Goal: Transaction & Acquisition: Purchase product/service

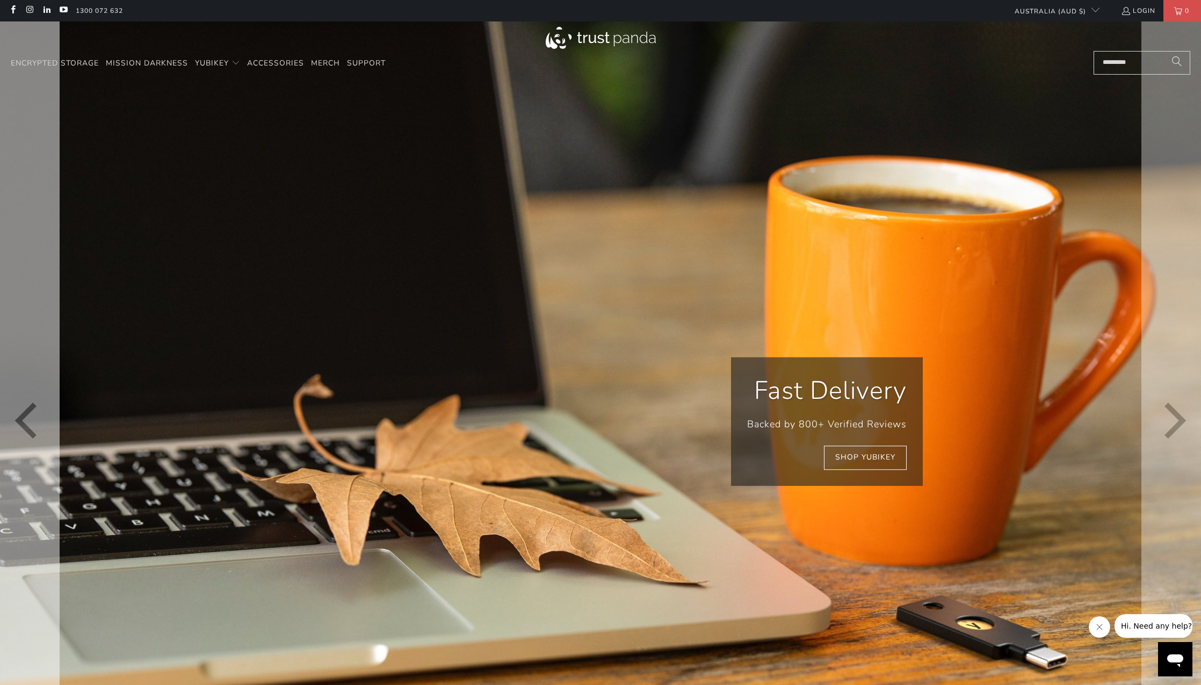
click at [17, 427] on icon "Previous" at bounding box center [29, 421] width 36 height 481
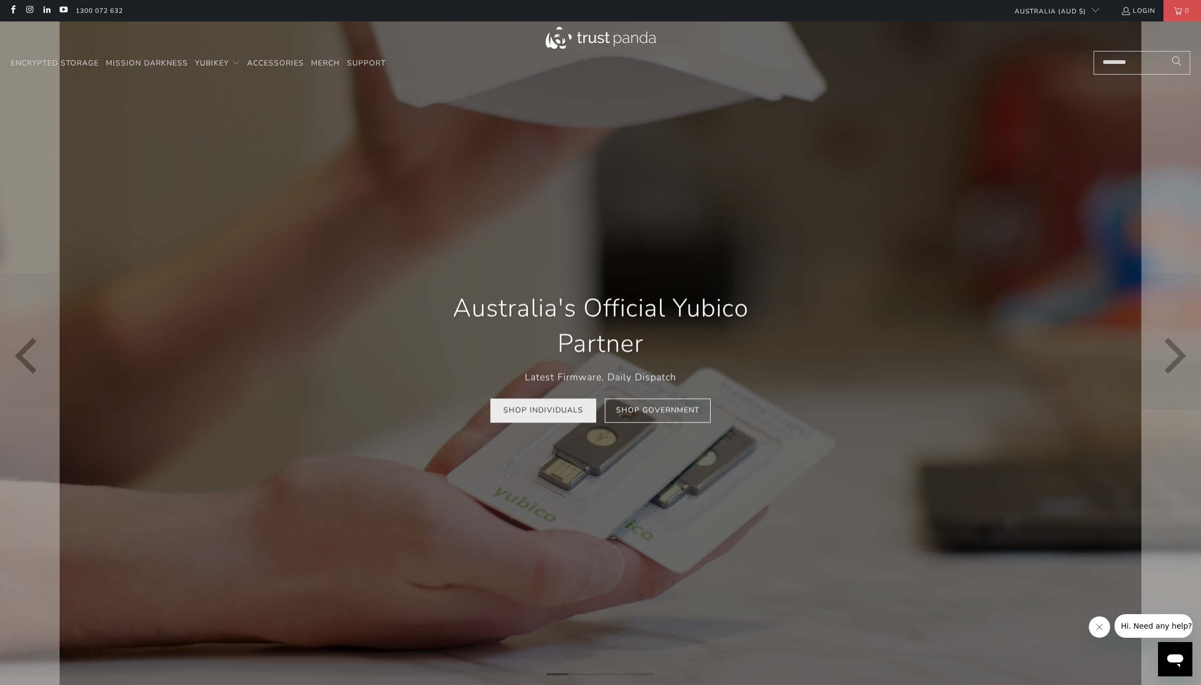
click at [527, 410] on link "Shop Individuals" at bounding box center [543, 410] width 106 height 24
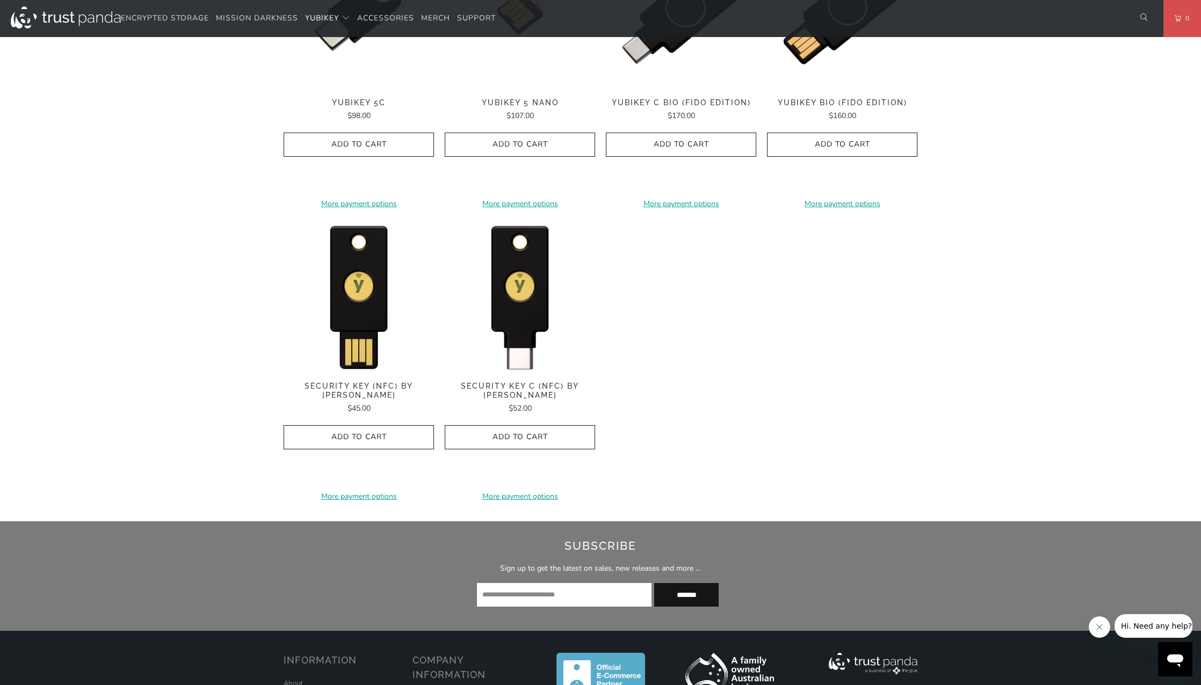
scroll to position [935, 0]
click at [509, 301] on img at bounding box center [520, 296] width 150 height 150
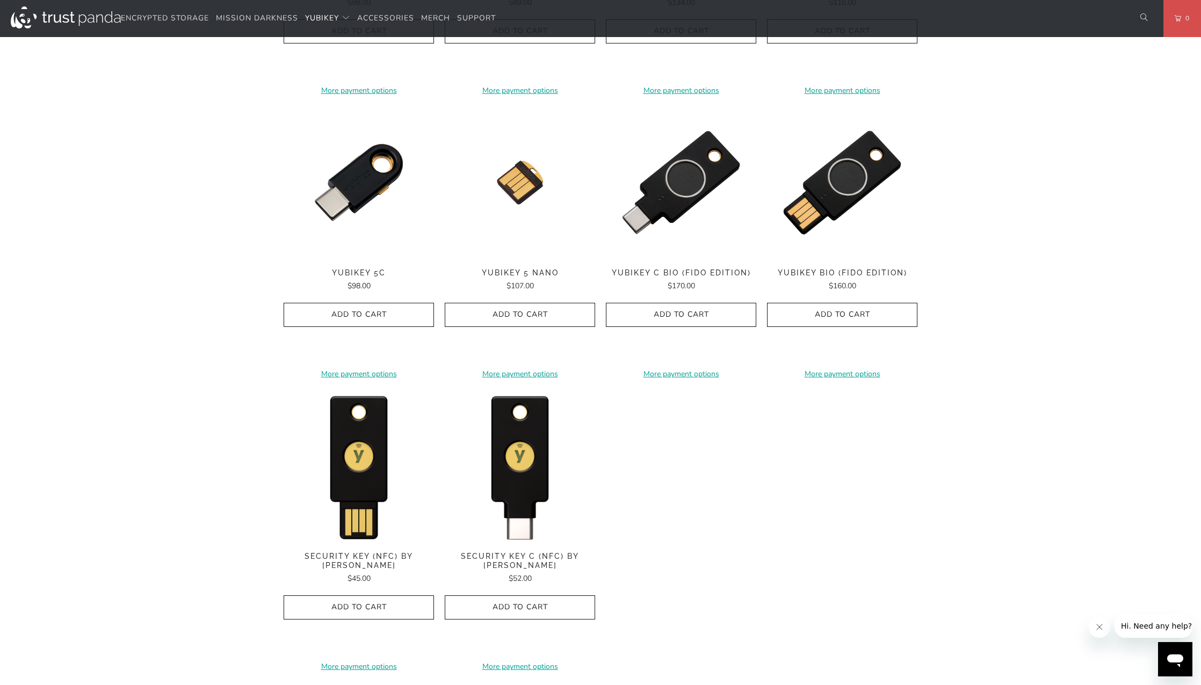
scroll to position [796, 0]
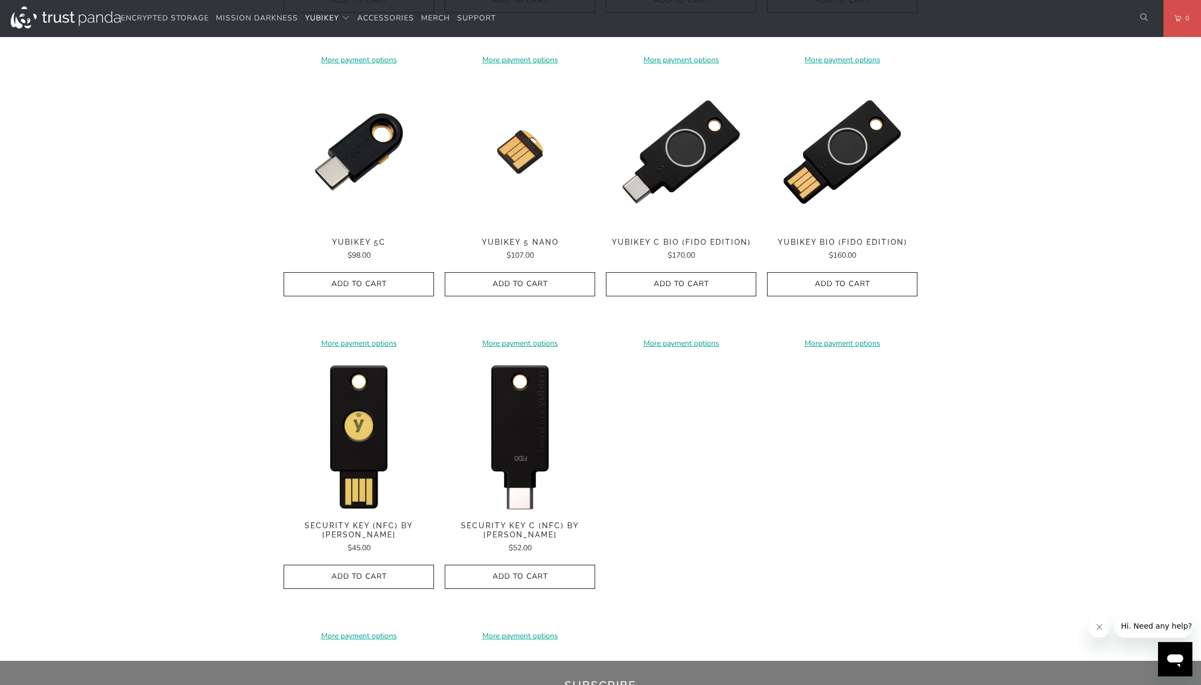
click at [507, 447] on img at bounding box center [520, 435] width 150 height 150
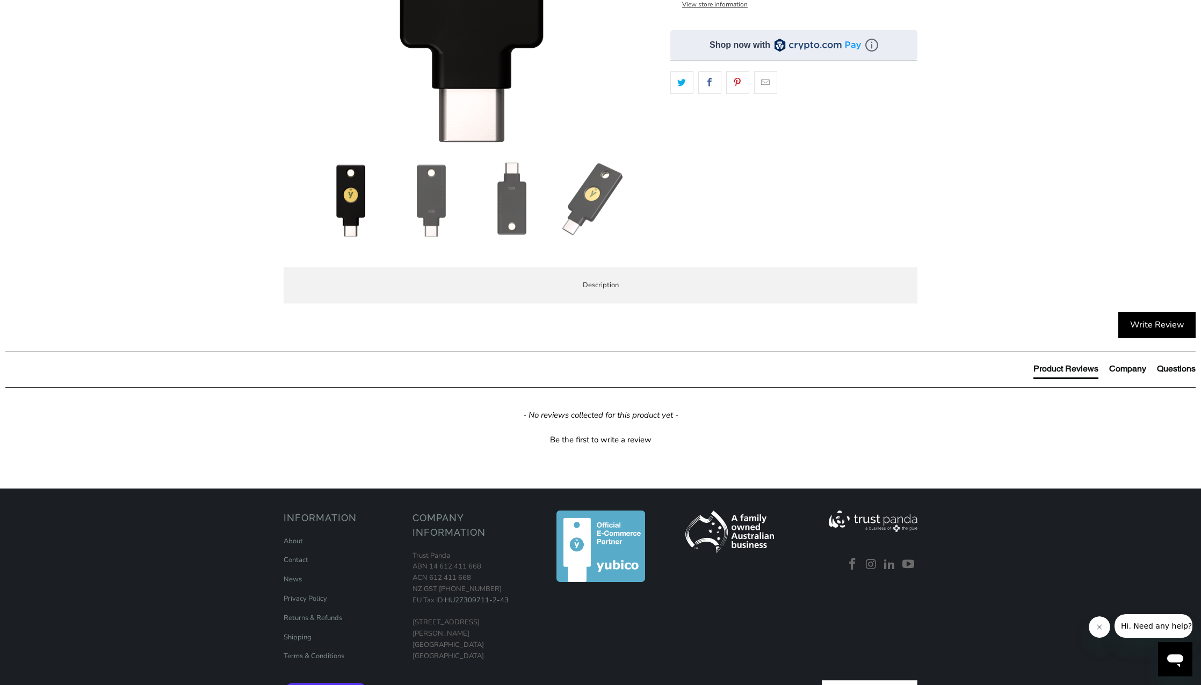
scroll to position [326, 0]
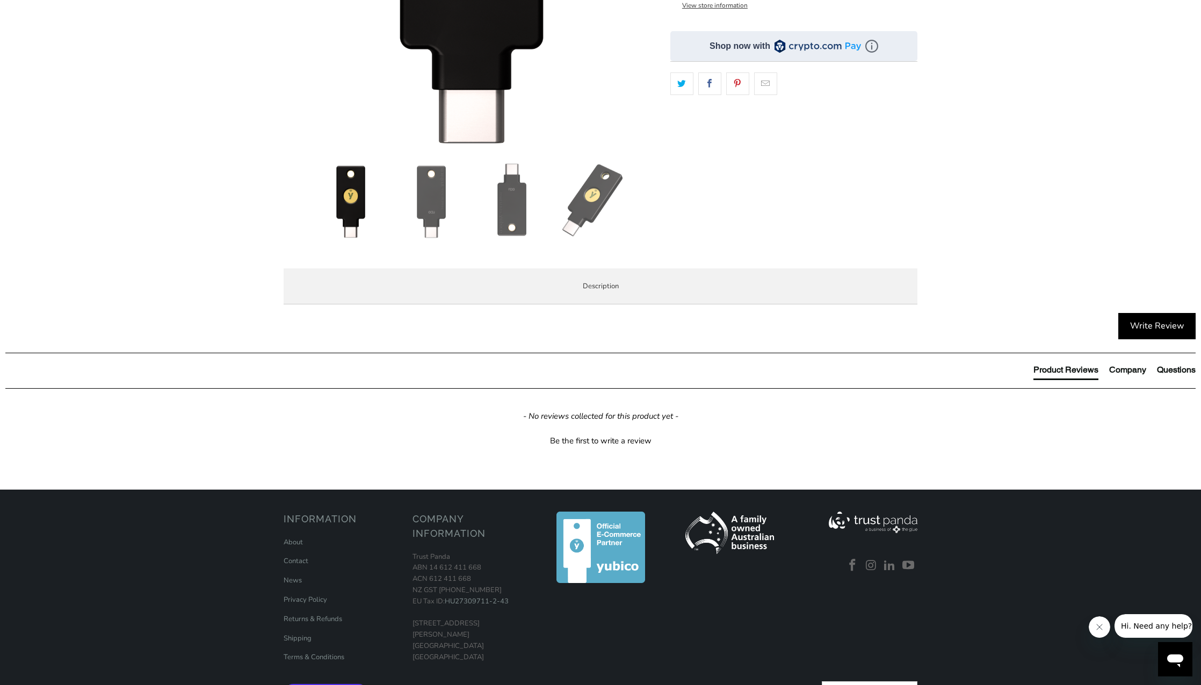
drag, startPoint x: 425, startPoint y: 354, endPoint x: 322, endPoint y: 357, distance: 102.6
click at [0, 0] on strong "Security Key C NFC by Yubico" at bounding box center [0, 0] width 0 height 0
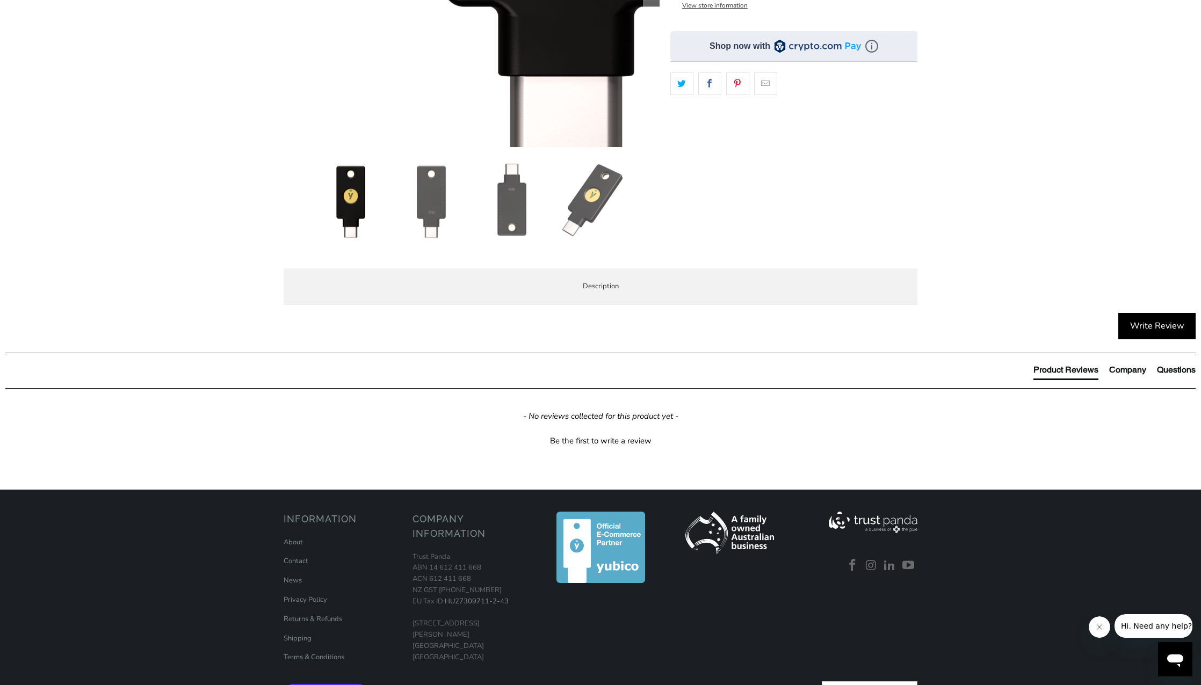
copy strong "Security Key C NFC by Yubico"
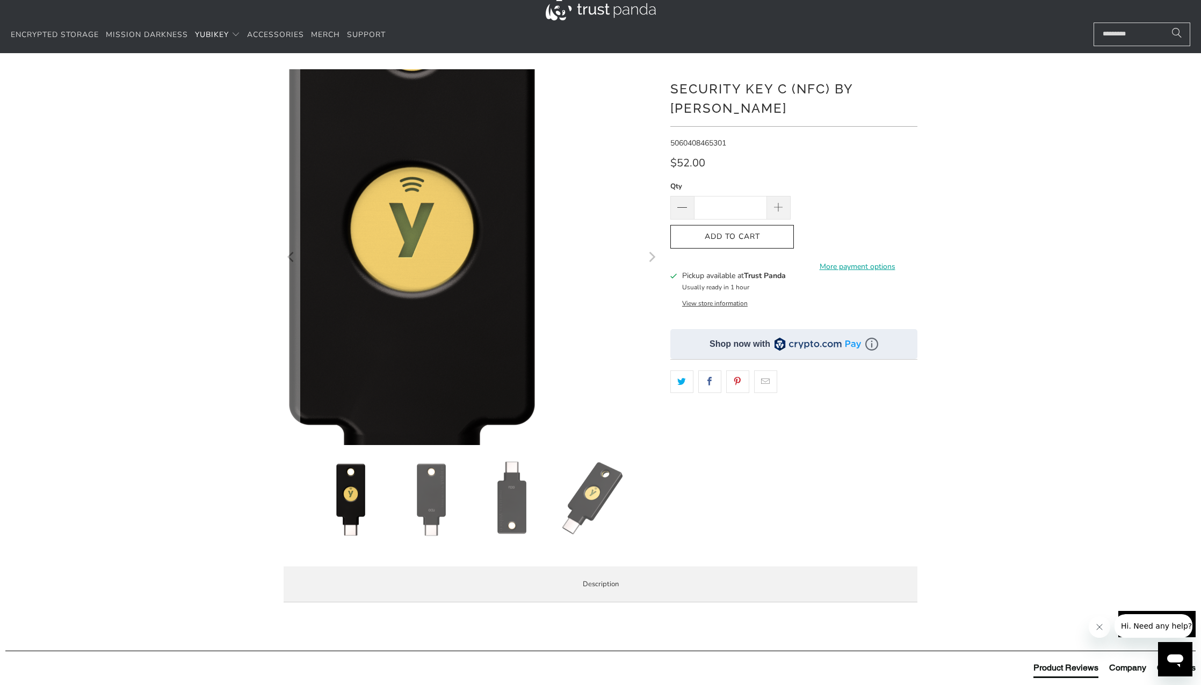
scroll to position [0, 0]
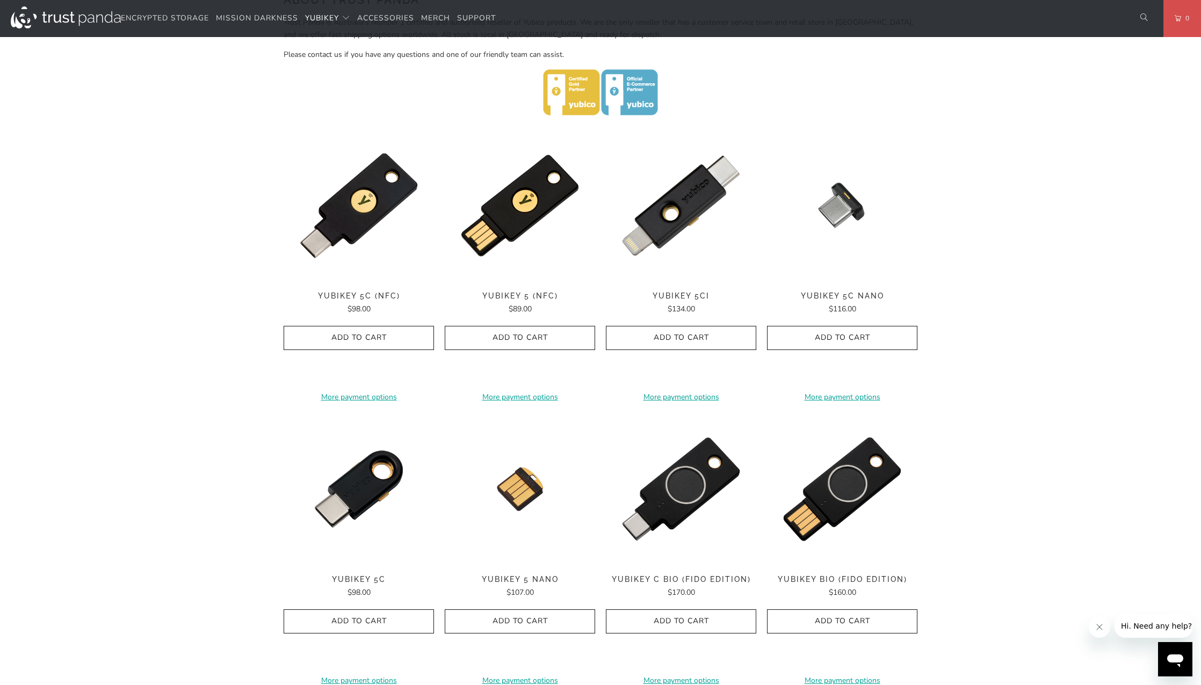
scroll to position [460, 0]
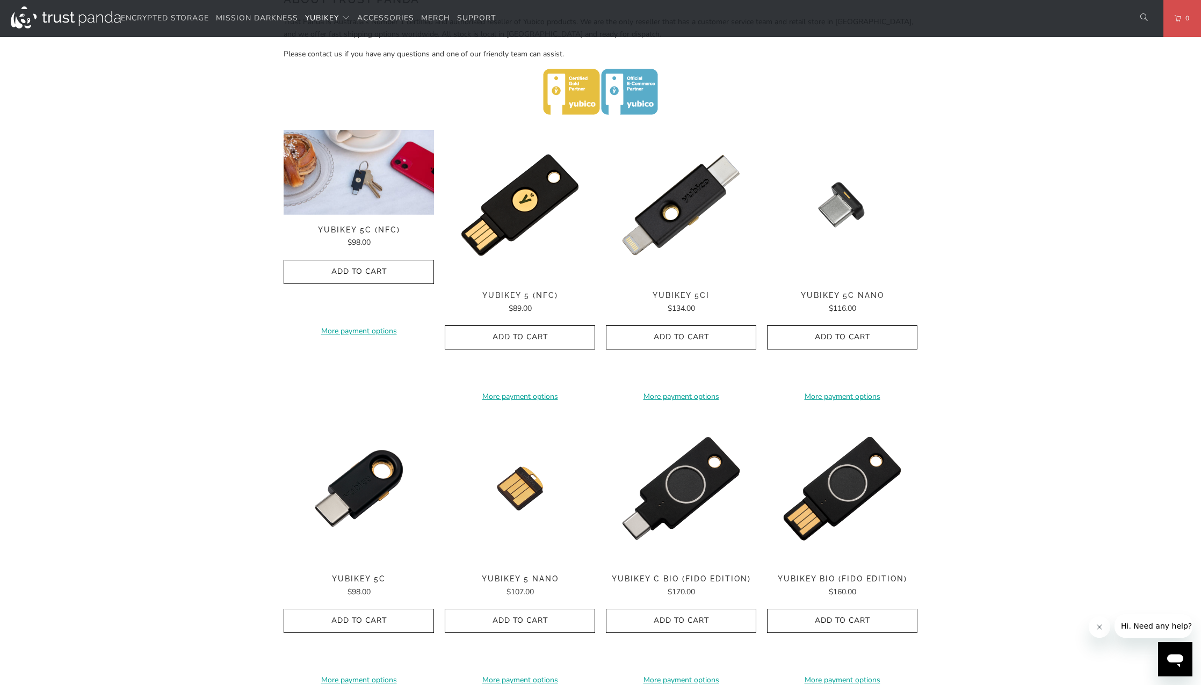
click at [360, 199] on img at bounding box center [358, 172] width 150 height 85
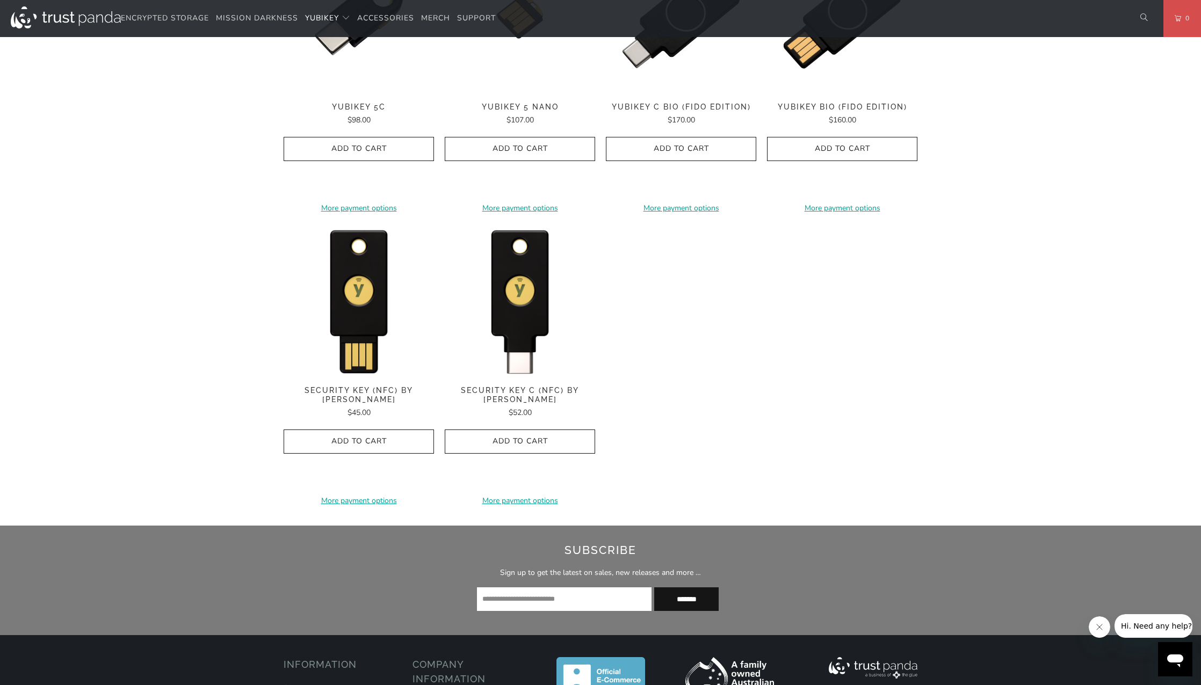
scroll to position [1110, 0]
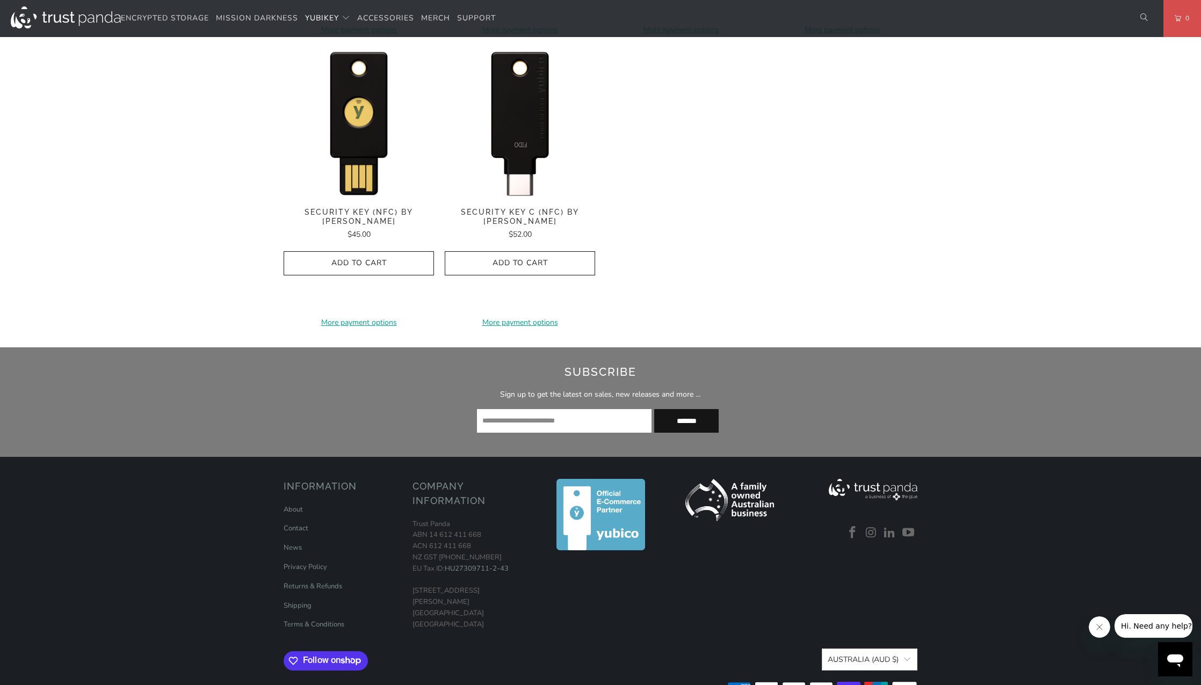
click at [526, 134] on img at bounding box center [520, 122] width 150 height 150
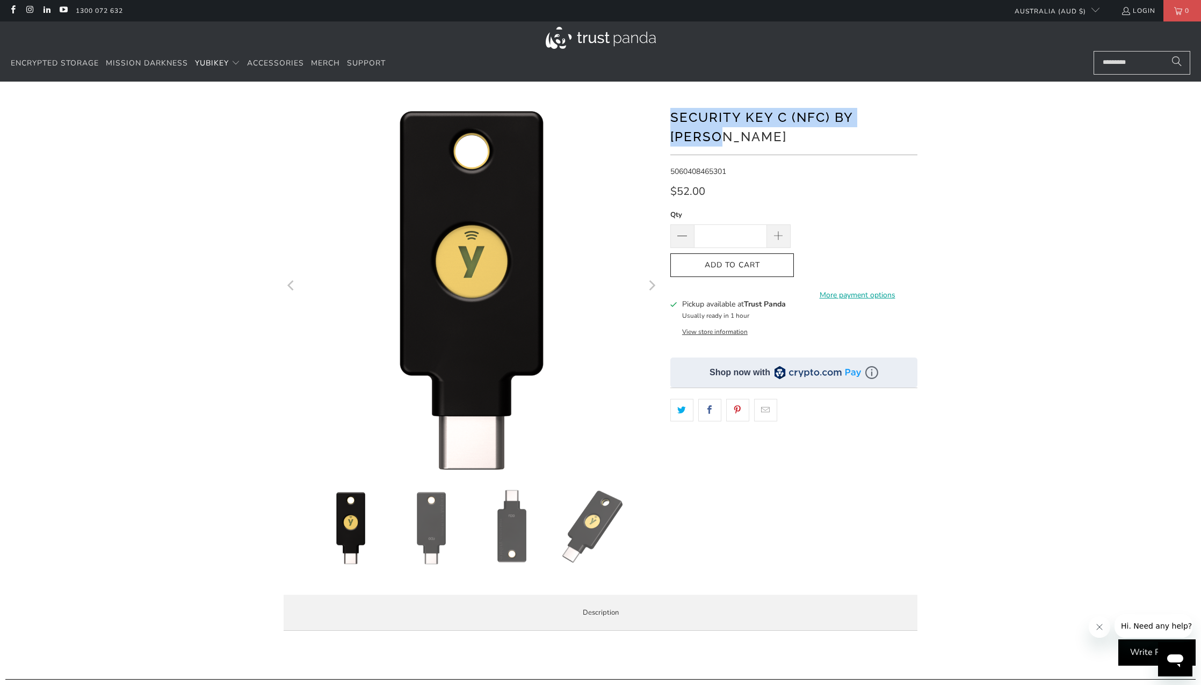
drag, startPoint x: 918, startPoint y: 115, endPoint x: 671, endPoint y: 118, distance: 247.5
click at [671, 118] on div at bounding box center [600, 369] width 644 height 542
copy h1 "Security Key C (NFC) by [PERSON_NAME]"
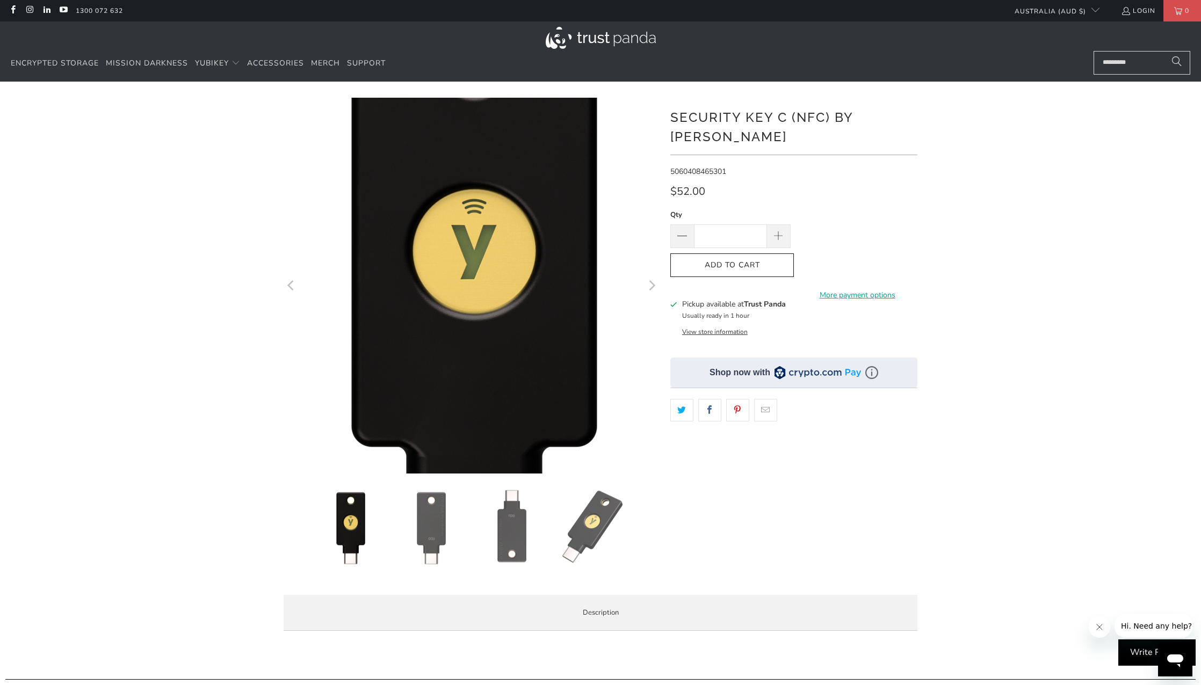
click at [468, 276] on img at bounding box center [474, 292] width 644 height 644
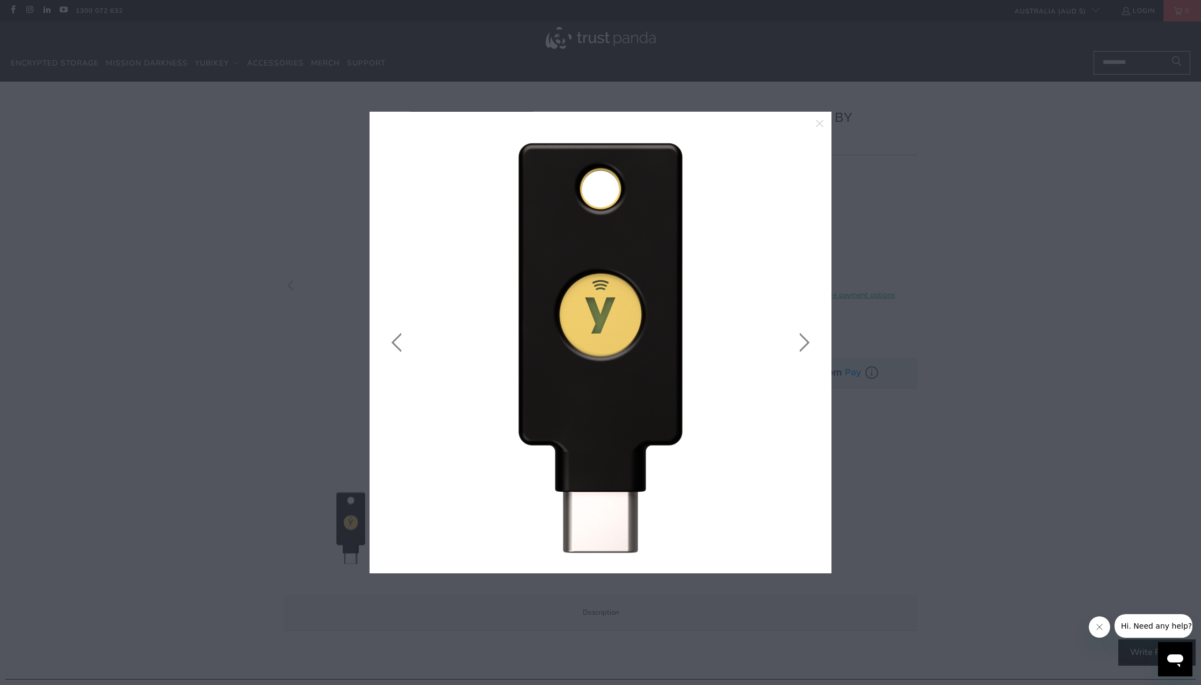
click at [797, 345] on link at bounding box center [801, 343] width 27 height 430
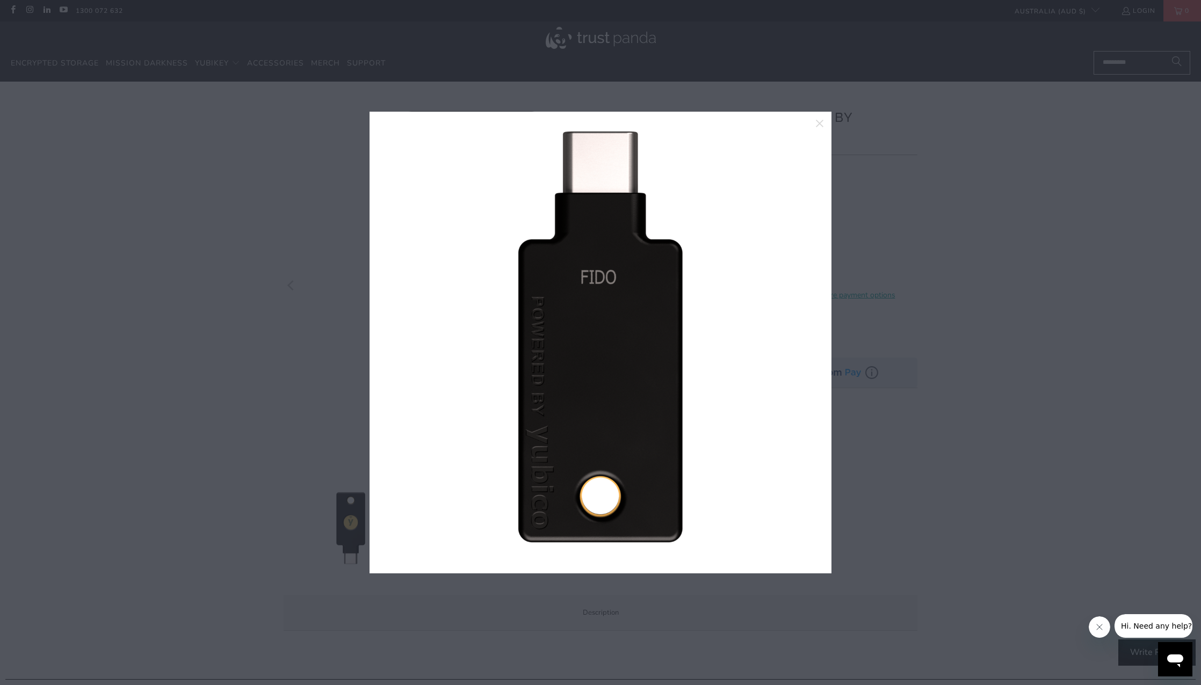
click at [797, 345] on link at bounding box center [801, 343] width 27 height 430
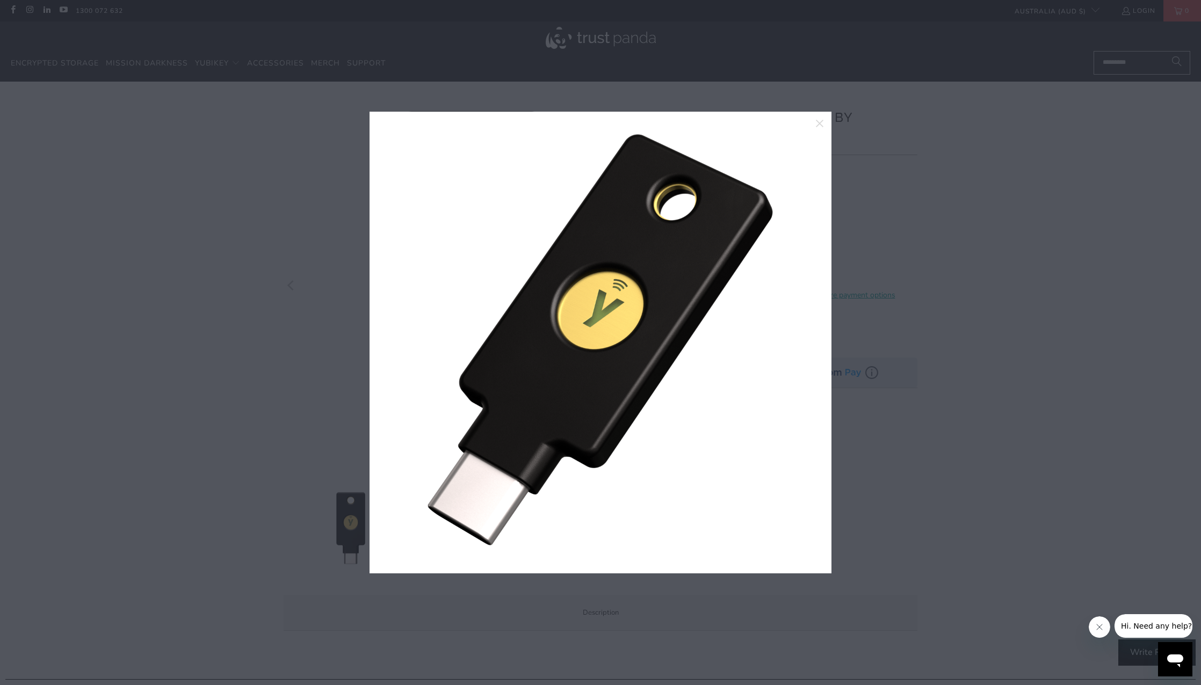
click at [178, 278] on div at bounding box center [600, 342] width 1201 height 685
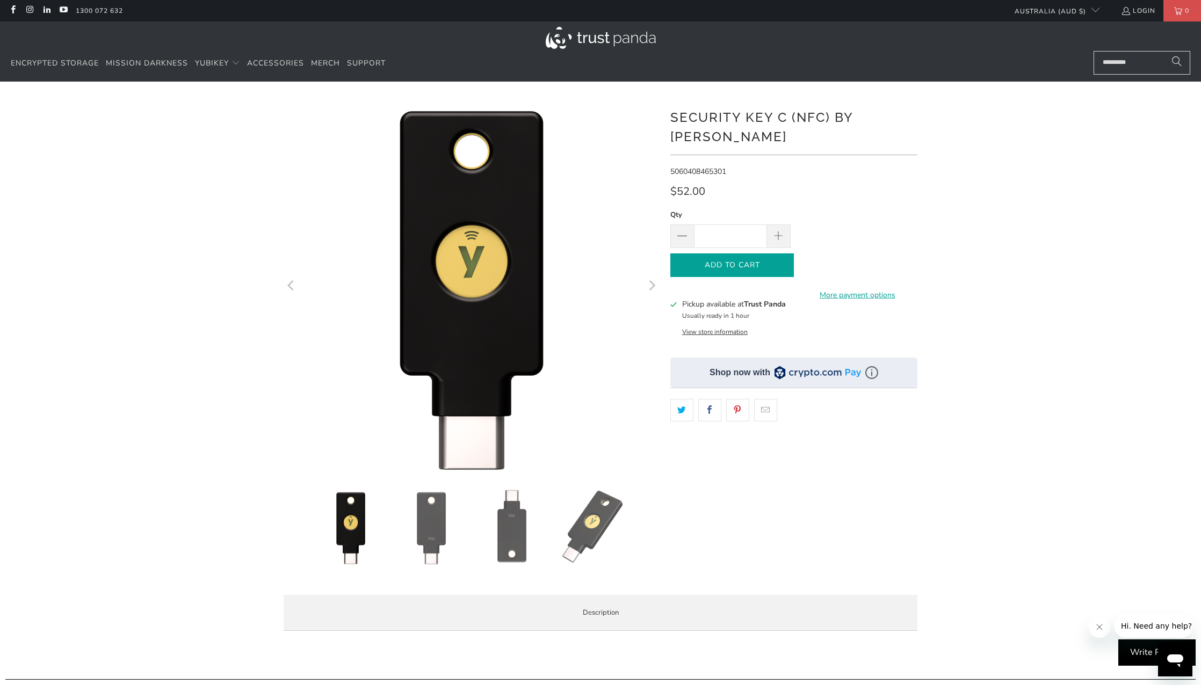
click at [765, 261] on span "Add to Cart" at bounding box center [731, 265] width 101 height 9
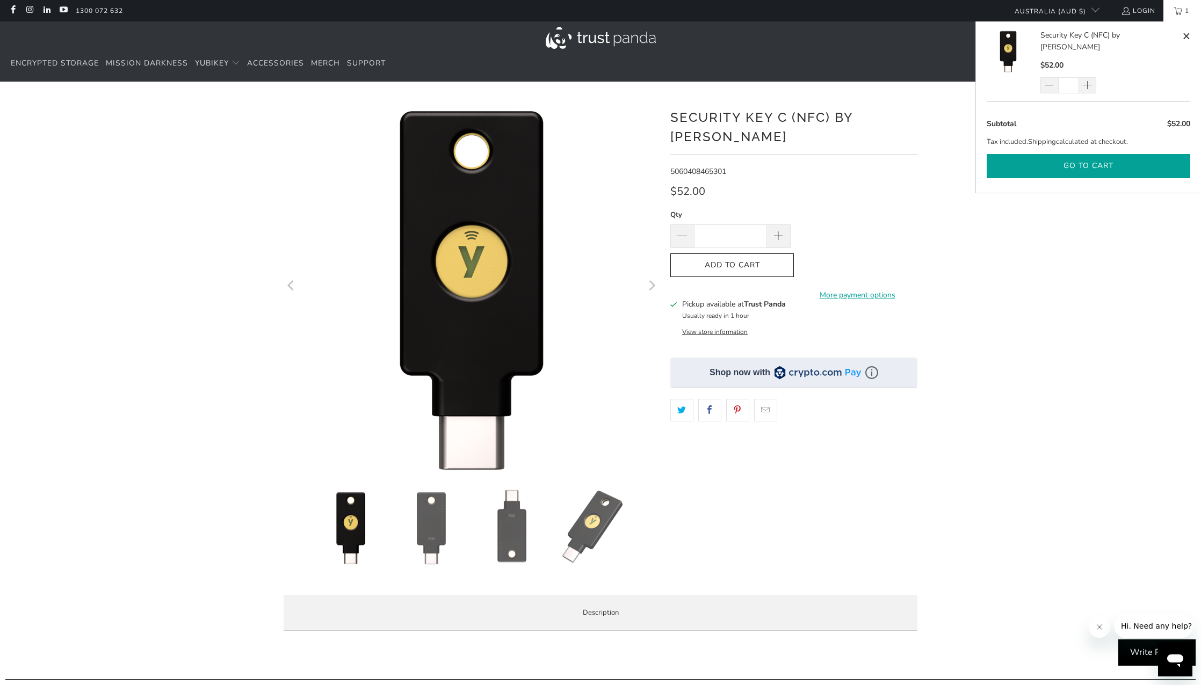
click at [1088, 160] on button "Go to cart" at bounding box center [1087, 166] width 203 height 24
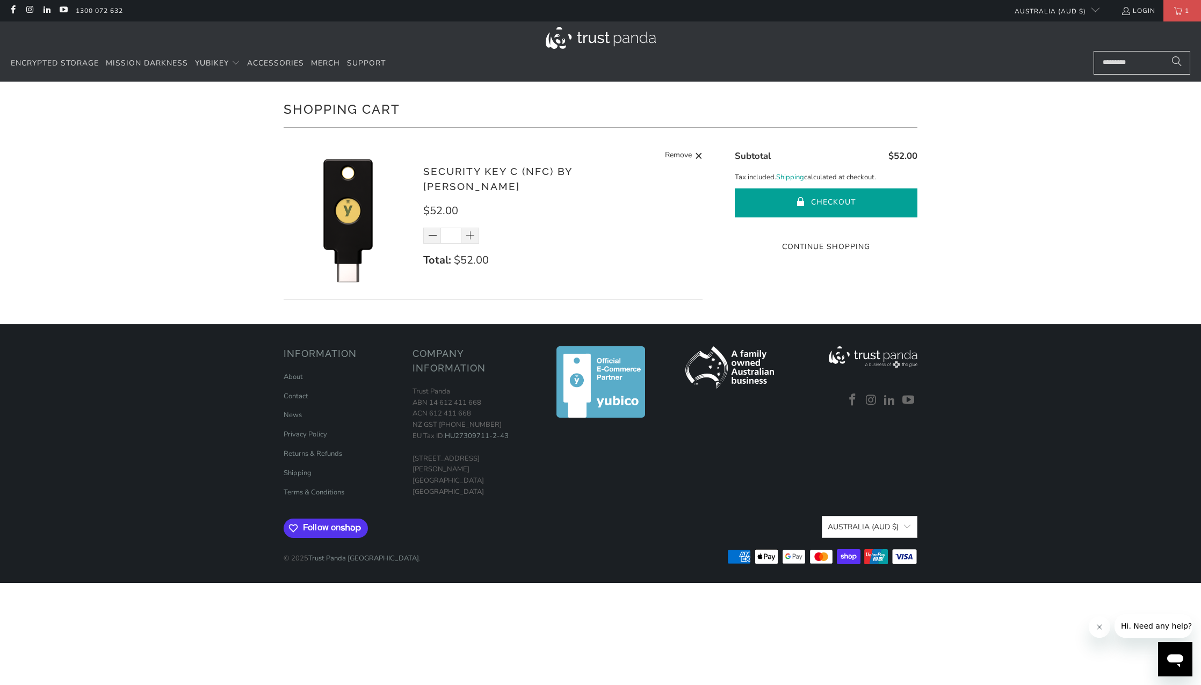
click at [770, 198] on button "Checkout" at bounding box center [825, 202] width 183 height 29
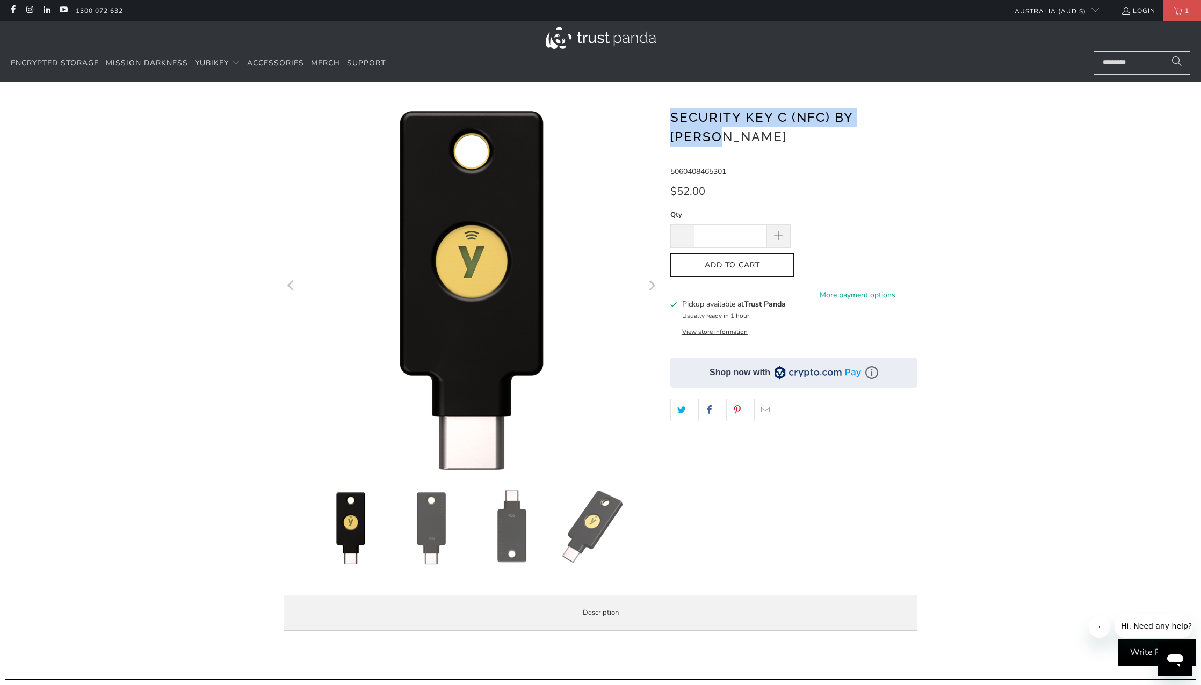
drag, startPoint x: 927, startPoint y: 113, endPoint x: 670, endPoint y: 121, distance: 257.8
click at [670, 121] on div "*" at bounding box center [600, 369] width 1201 height 542
copy h1 "Security Key C (NFC) by [PERSON_NAME]"
click at [799, 254] on shop-pay-wallet-button at bounding box center [798, 259] width 2 height 10
